Goal: Task Accomplishment & Management: Manage account settings

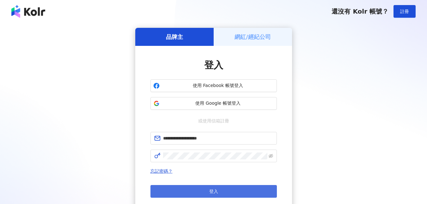
click at [230, 191] on button "登入" at bounding box center [214, 191] width 127 height 13
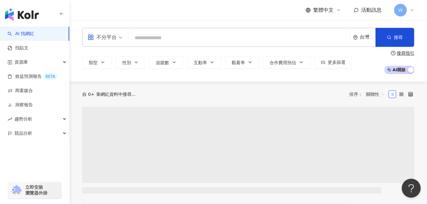
click at [413, 12] on icon at bounding box center [412, 10] width 5 height 5
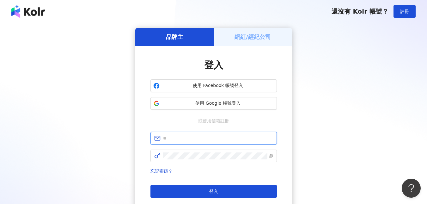
type input "**********"
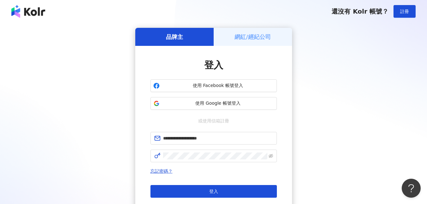
click at [264, 32] on div "網紅/經紀公司" at bounding box center [253, 37] width 78 height 18
click at [265, 36] on h5 "網紅/經紀公司" at bounding box center [253, 37] width 36 height 8
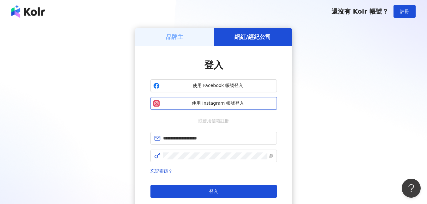
click at [230, 104] on span "使用 Instagram 帳號登入" at bounding box center [218, 103] width 112 height 6
click at [257, 33] on h5 "網紅/經紀公司" at bounding box center [253, 37] width 36 height 8
click at [160, 31] on div "品牌主" at bounding box center [174, 37] width 78 height 18
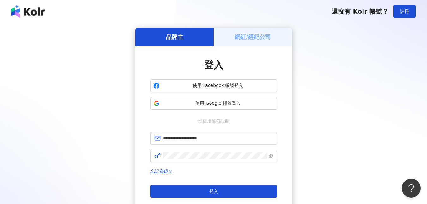
click at [256, 33] on h5 "網紅/經紀公司" at bounding box center [253, 37] width 36 height 8
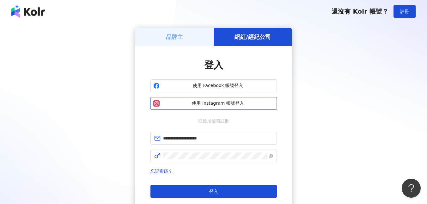
click at [222, 104] on span "使用 Instagram 帳號登入" at bounding box center [218, 103] width 112 height 6
click at [226, 105] on span "使用 Instagram 帳號登入" at bounding box center [218, 103] width 112 height 6
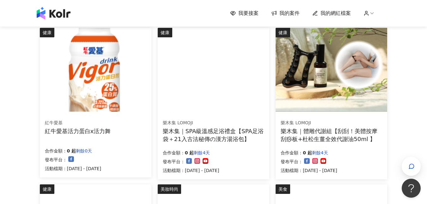
scroll to position [63, 0]
